Goal: Task Accomplishment & Management: Manage account settings

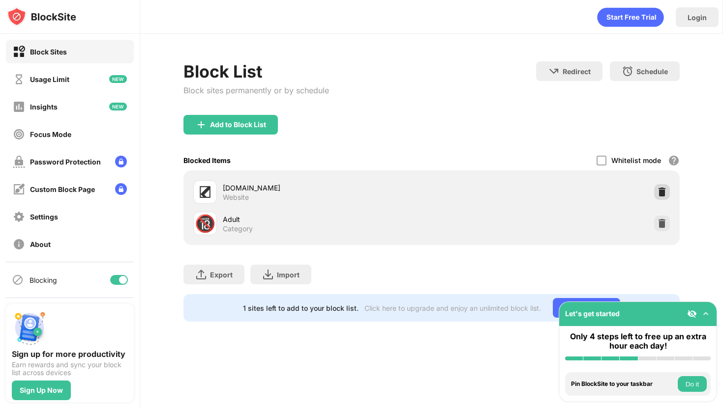
click at [662, 190] on img at bounding box center [662, 192] width 10 height 10
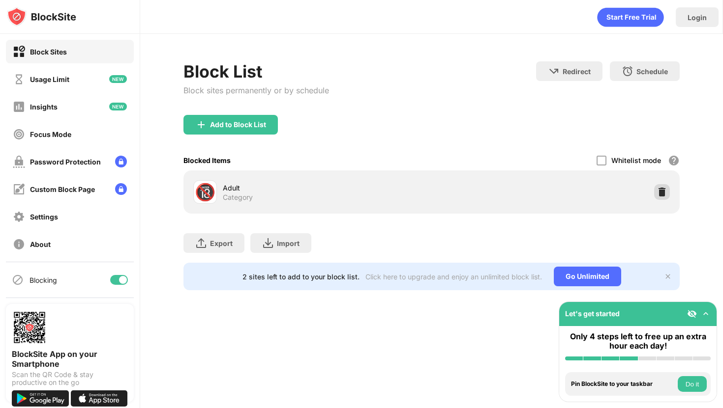
click at [669, 193] on div "🔞 Adult Category" at bounding box center [431, 191] width 484 height 31
click at [663, 193] on img at bounding box center [662, 192] width 10 height 10
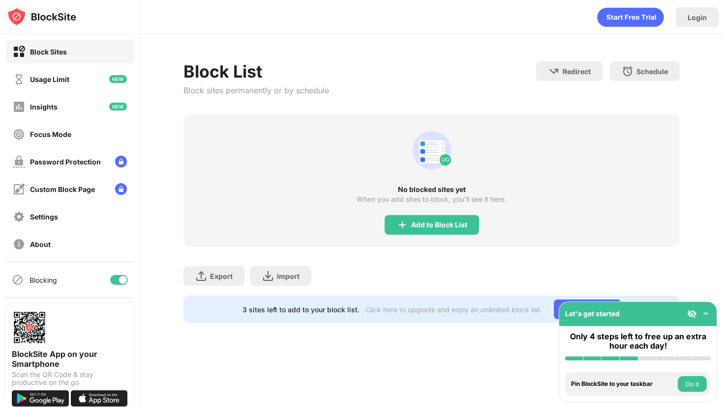
click at [494, 93] on div "Block List Block sites permanently or by schedule Redirect Choose a site to be …" at bounding box center [431, 88] width 496 height 54
